Goal: Transaction & Acquisition: Obtain resource

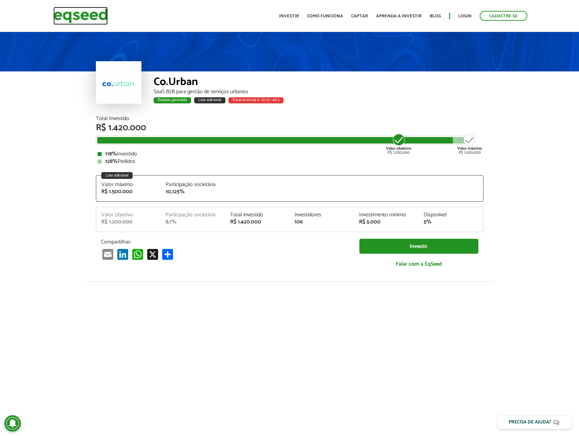
click at [73, 16] on img at bounding box center [80, 16] width 54 height 18
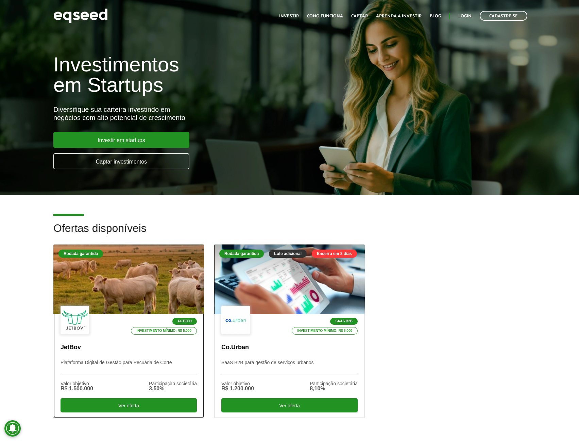
click at [129, 292] on div at bounding box center [128, 280] width 181 height 84
